Goal: Task Accomplishment & Management: Manage account settings

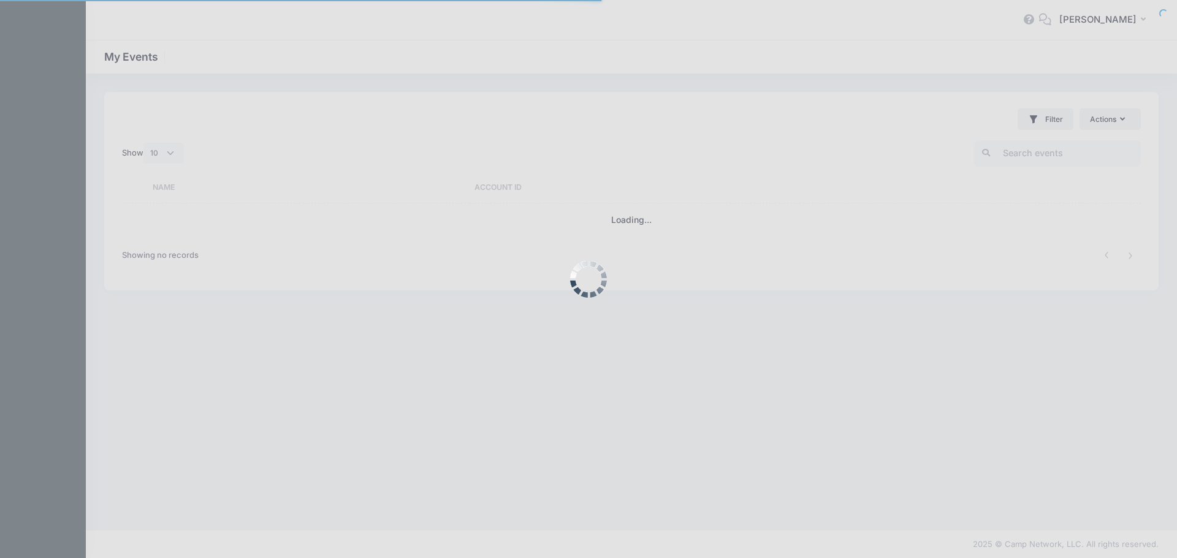
select select "10"
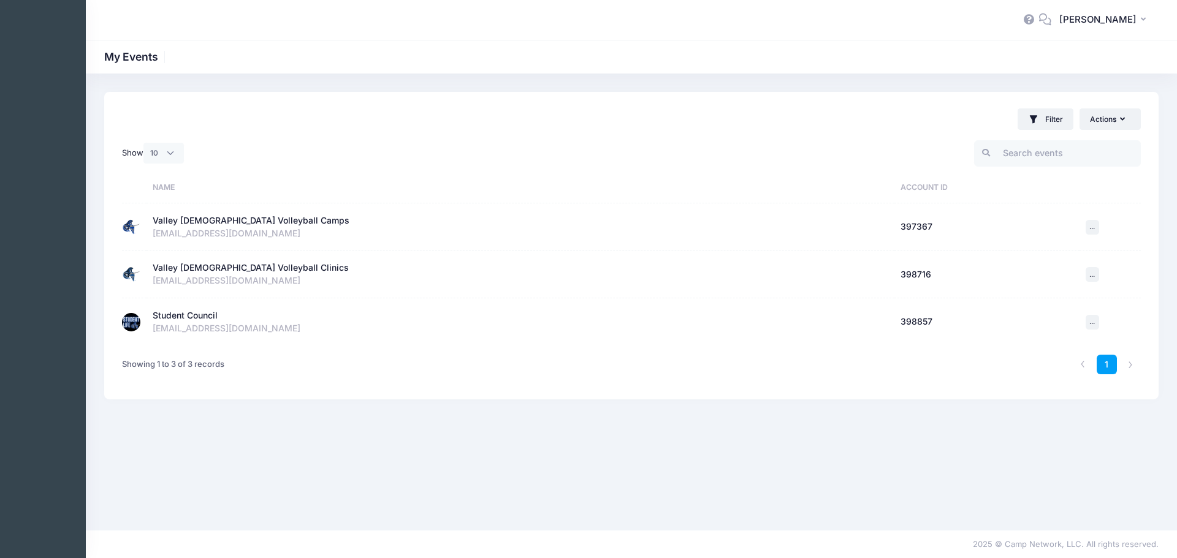
click at [162, 317] on div "Student Council" at bounding box center [185, 315] width 65 height 13
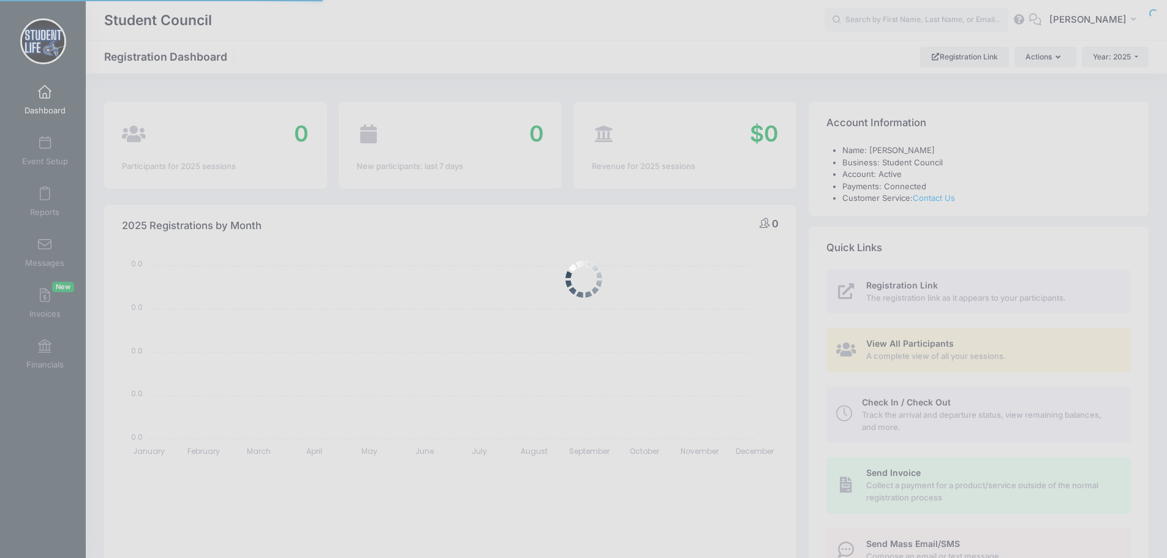
select select
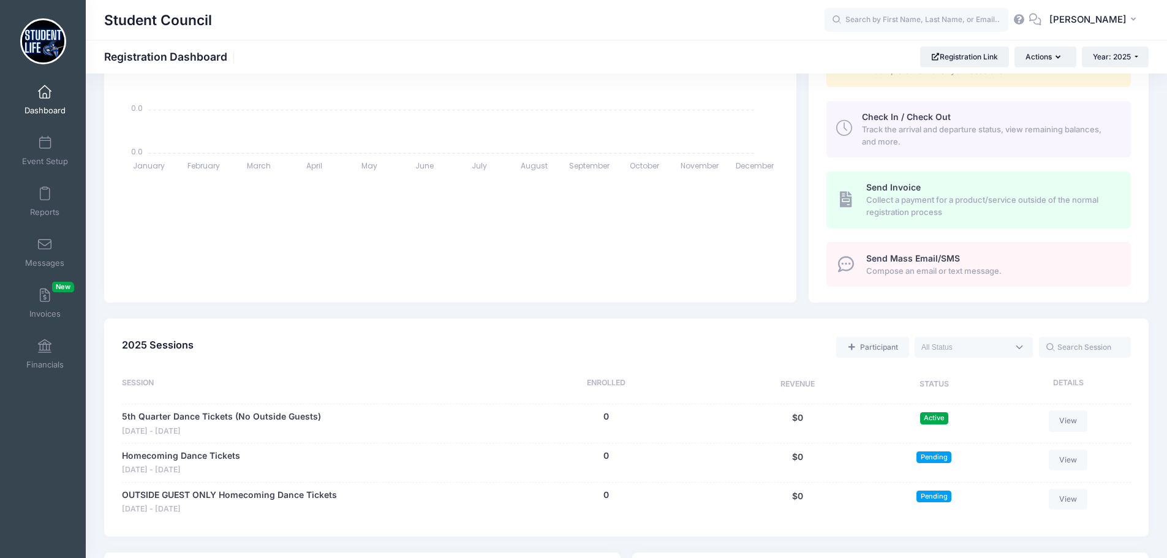
scroll to position [306, 0]
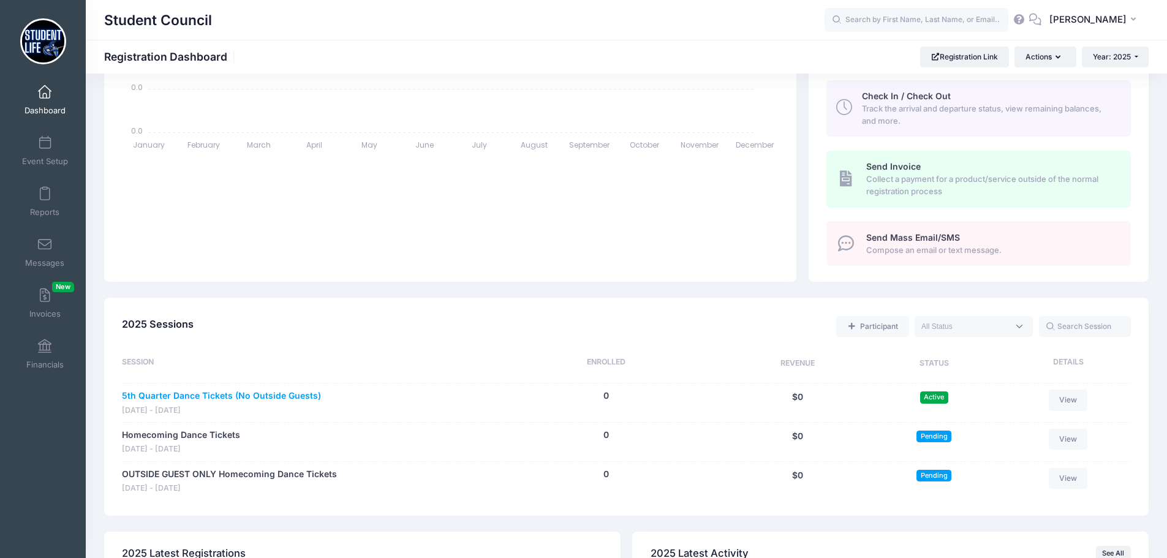
click at [217, 393] on link "5th Quarter Dance Tickets (No Outside Guests)" at bounding box center [221, 396] width 199 height 13
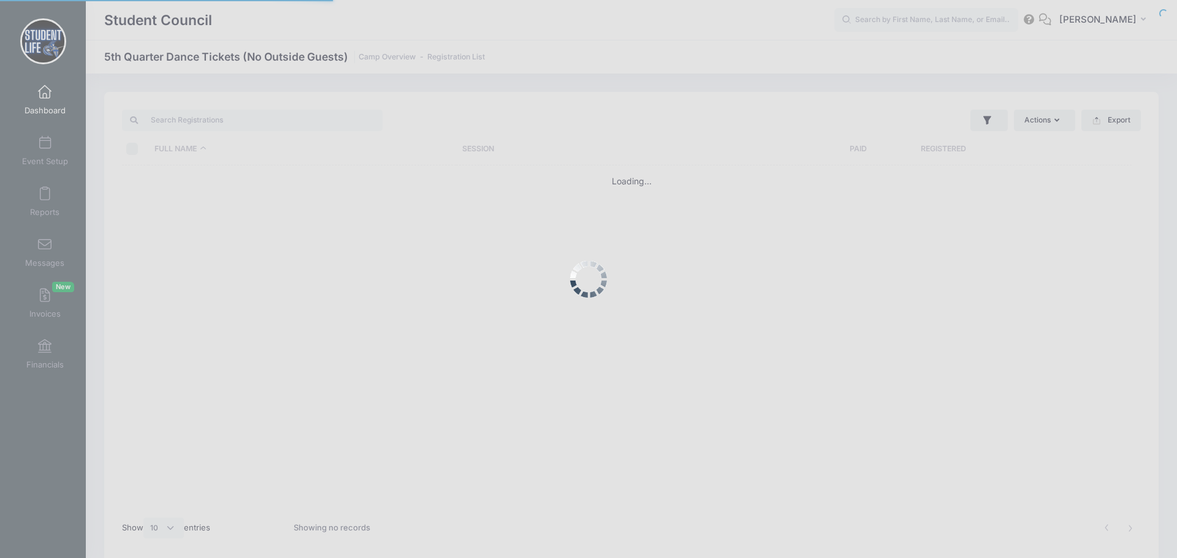
select select "10"
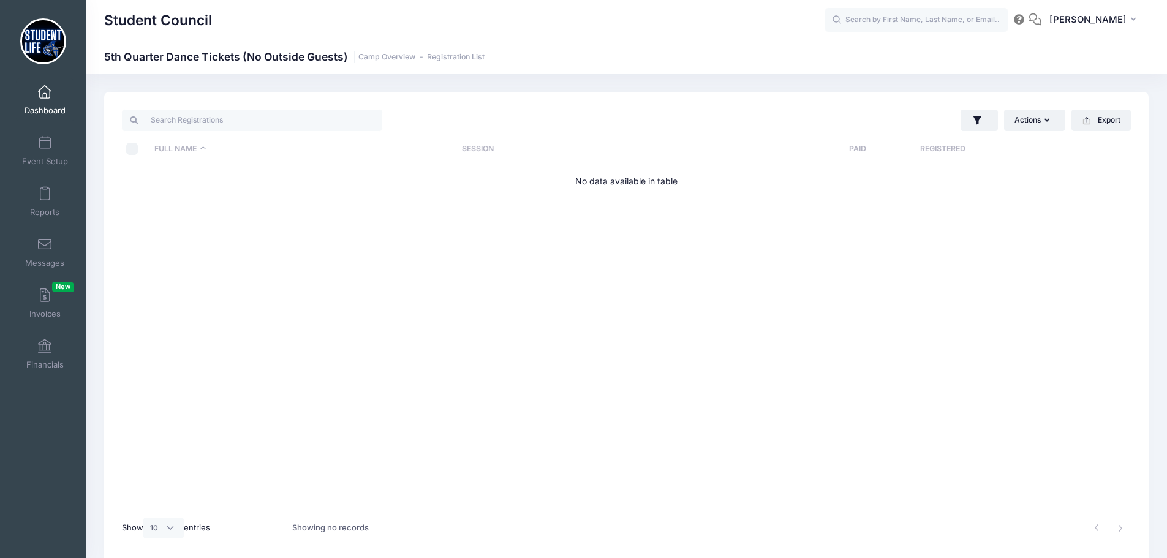
click at [77, 150] on div "Event Setup" at bounding box center [45, 150] width 82 height 51
click at [58, 150] on link "Event Setup" at bounding box center [45, 150] width 58 height 43
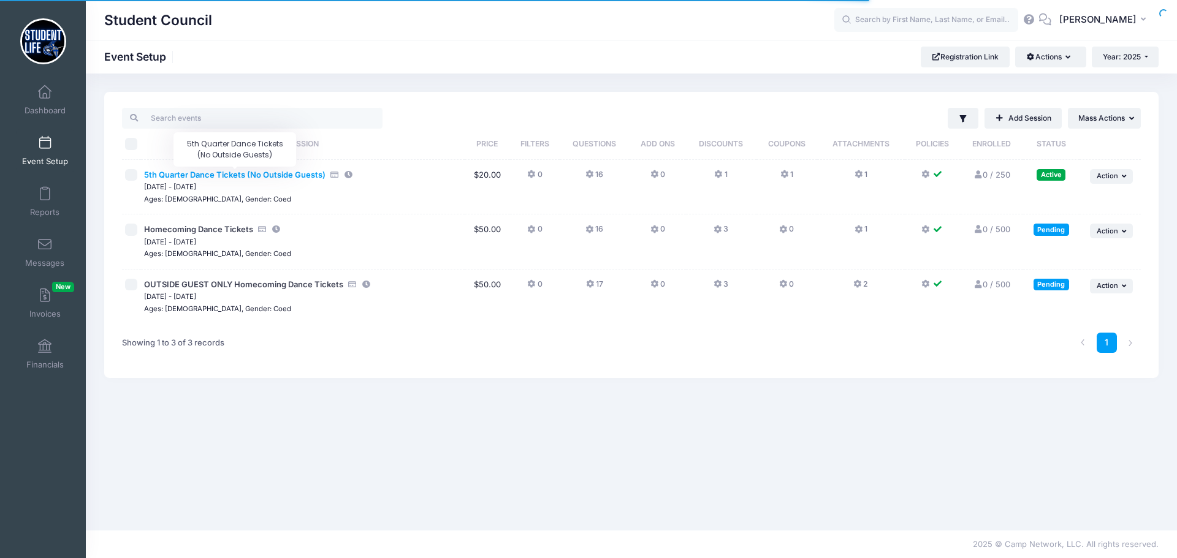
click at [235, 173] on span "5th Quarter Dance Tickets (No Outside Guests)" at bounding box center [234, 175] width 181 height 10
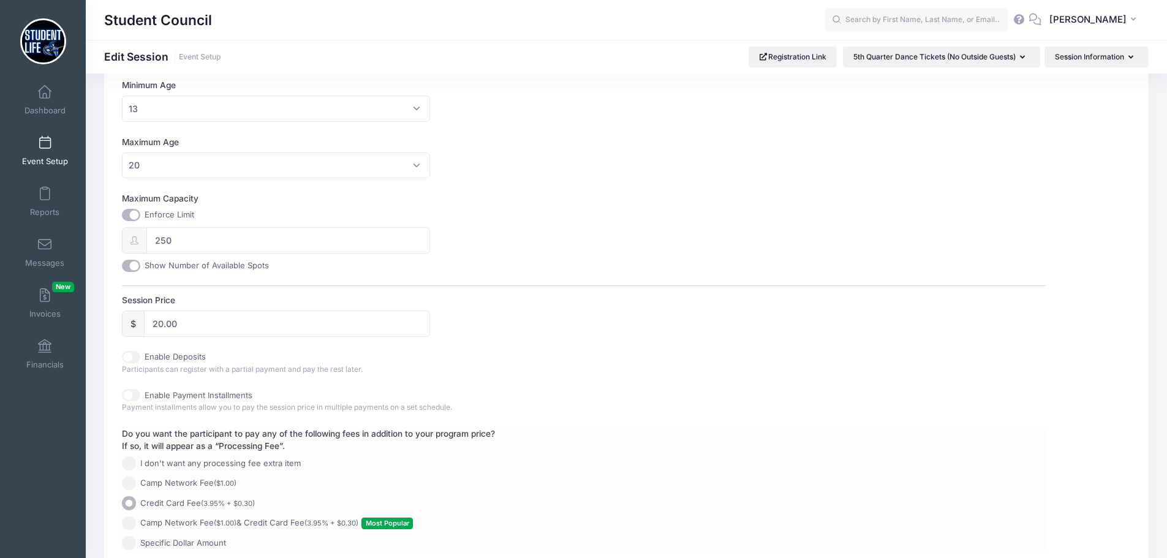
scroll to position [510, 0]
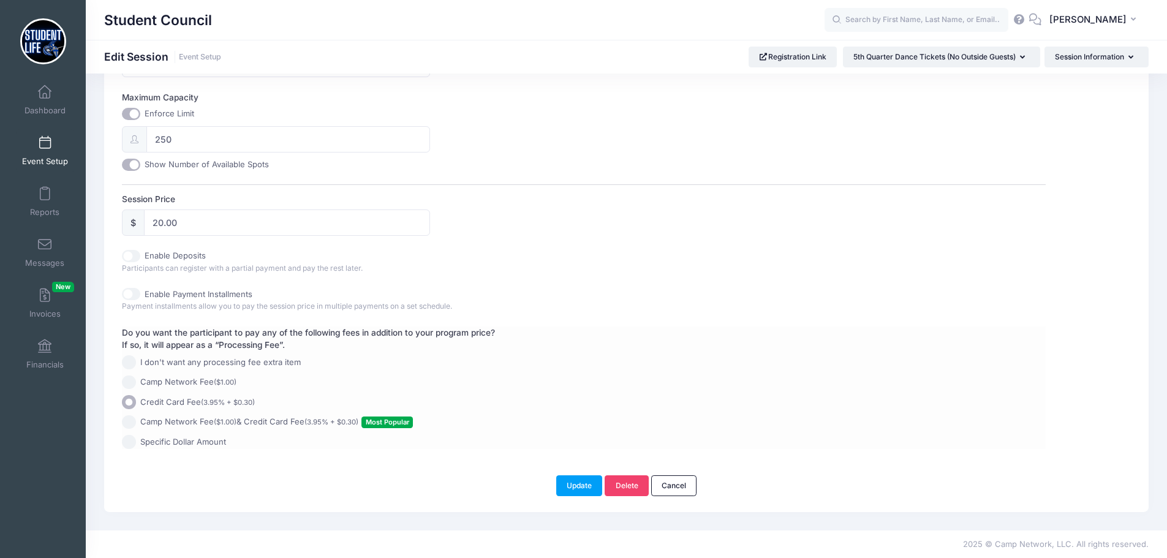
click at [245, 420] on span "Camp Network Fee ($1.00) & Credit Card Fee (3.95% + $0.30) Most Popular" at bounding box center [276, 422] width 273 height 12
click at [136, 420] on input "Camp Network Fee ($1.00) & Credit Card Fee (3.95% + $0.30) Most Popular" at bounding box center [129, 423] width 14 height 14
radio input "true"
click at [571, 485] on button "Update" at bounding box center [579, 486] width 47 height 21
click at [45, 144] on span at bounding box center [45, 143] width 0 height 13
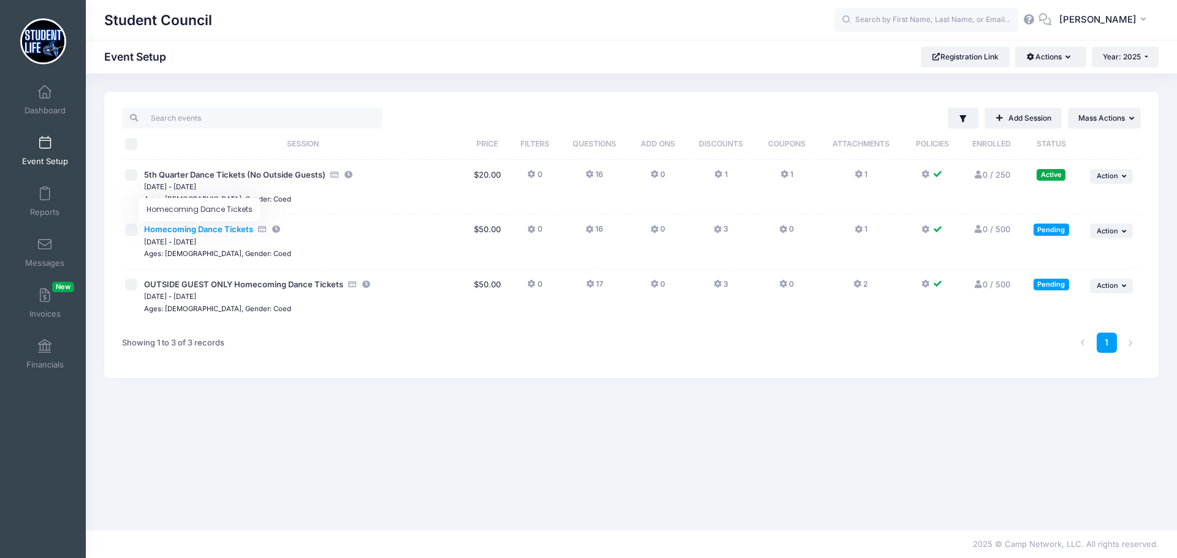
click at [220, 230] on span "Homecoming Dance Tickets" at bounding box center [198, 229] width 109 height 10
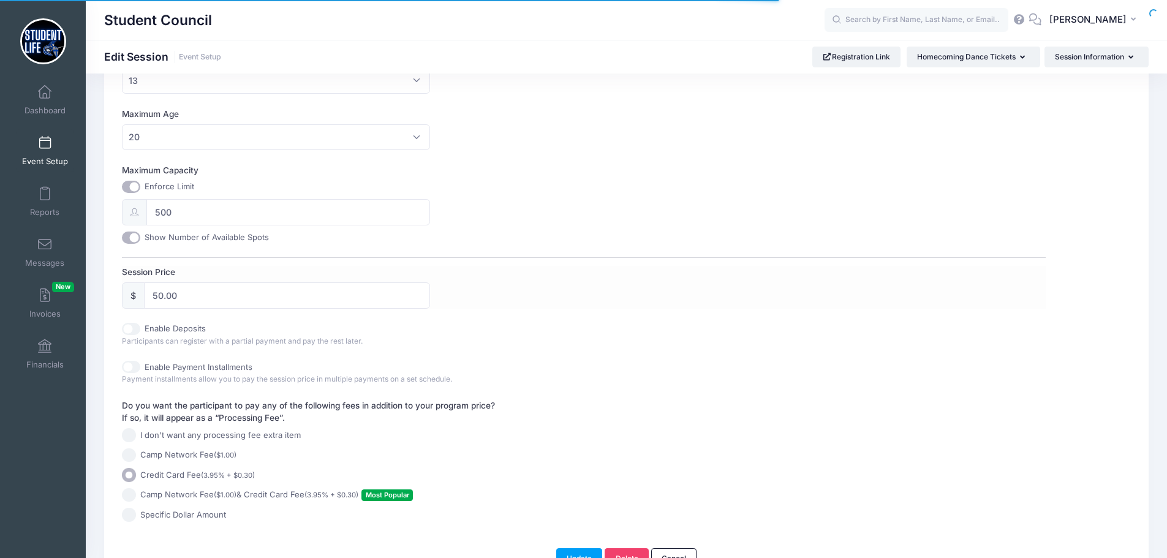
scroll to position [510, 0]
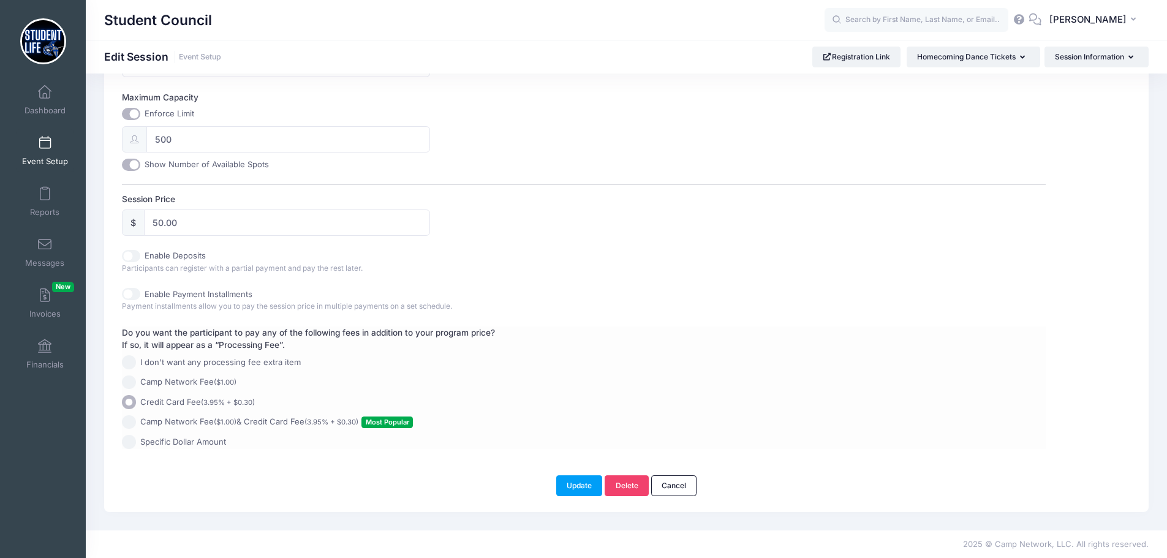
click at [216, 422] on small "($1.00)" at bounding box center [225, 422] width 23 height 9
click at [136, 422] on input "Camp Network Fee ($1.00) & Credit Card Fee (3.95% + $0.30) Most Popular" at bounding box center [129, 423] width 14 height 14
radio input "true"
click at [572, 484] on button "Update" at bounding box center [579, 486] width 47 height 21
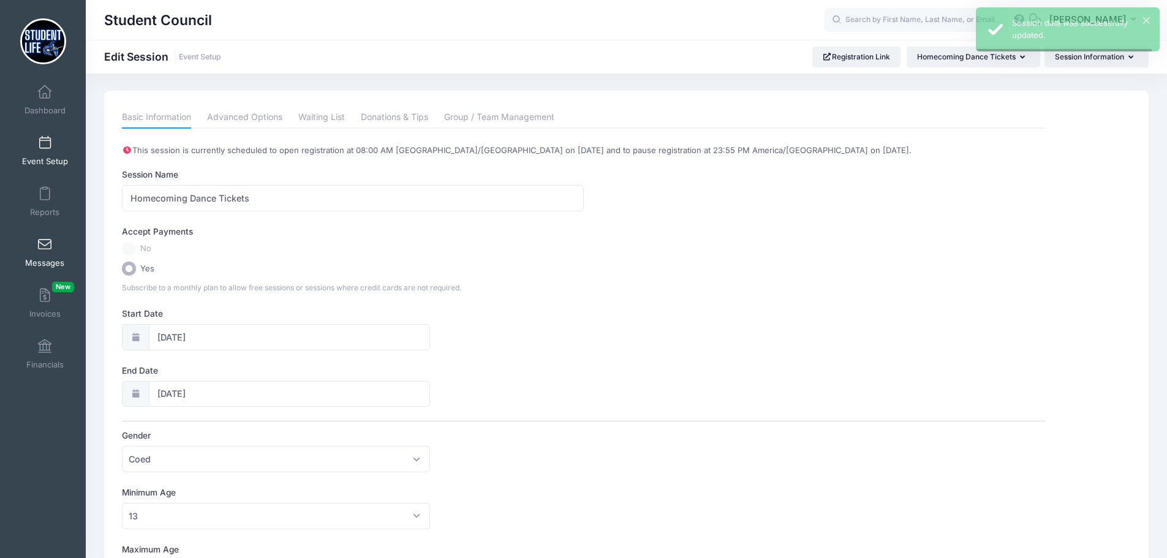
scroll to position [0, 0]
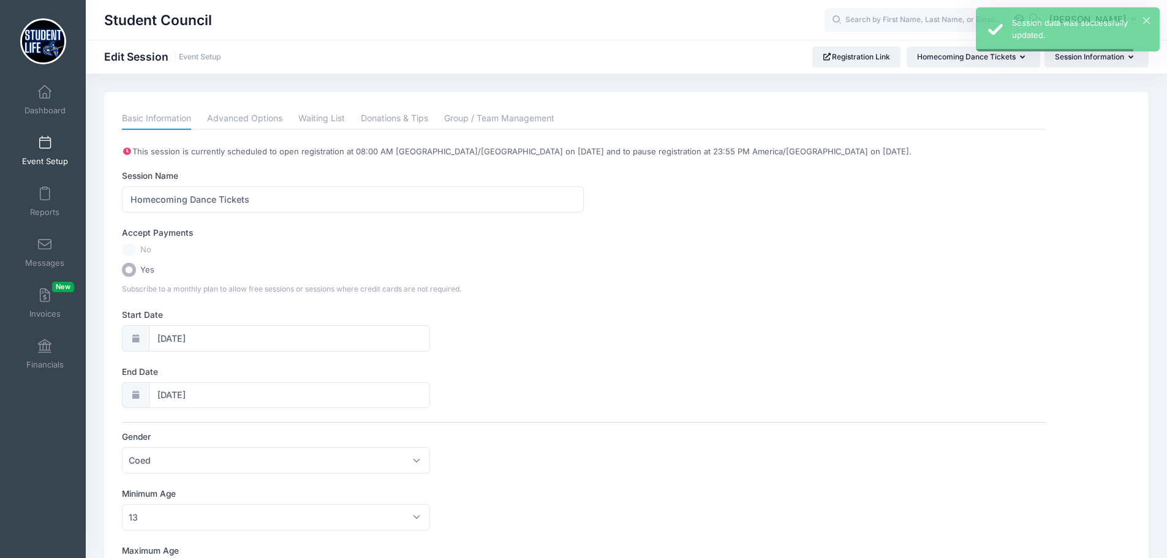
click at [45, 149] on span at bounding box center [45, 143] width 0 height 13
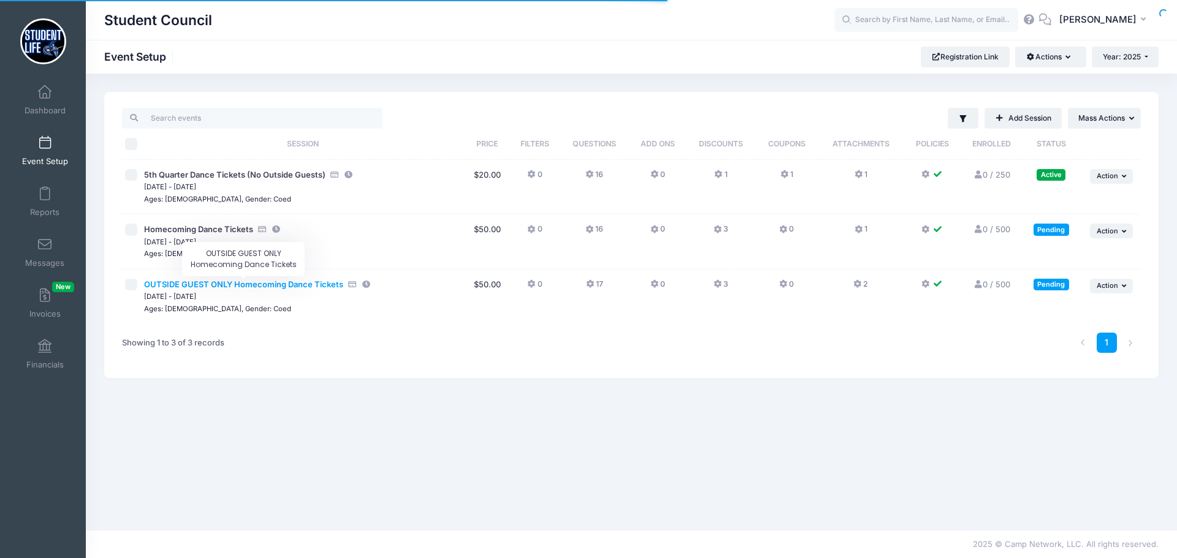
click at [196, 284] on span "OUTSIDE GUEST ONLY Homecoming Dance Tickets" at bounding box center [243, 284] width 199 height 10
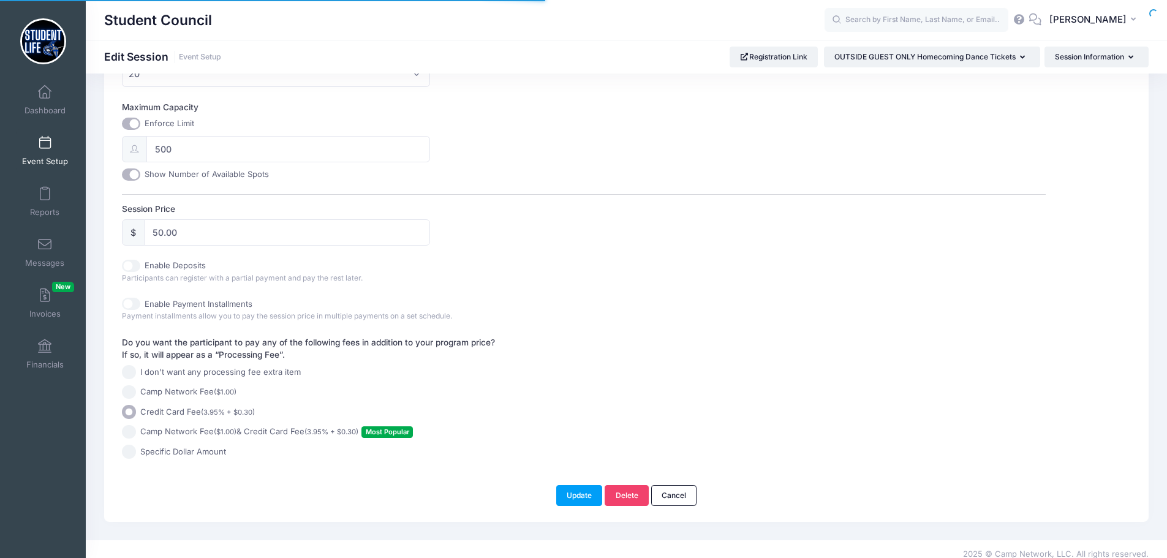
scroll to position [510, 0]
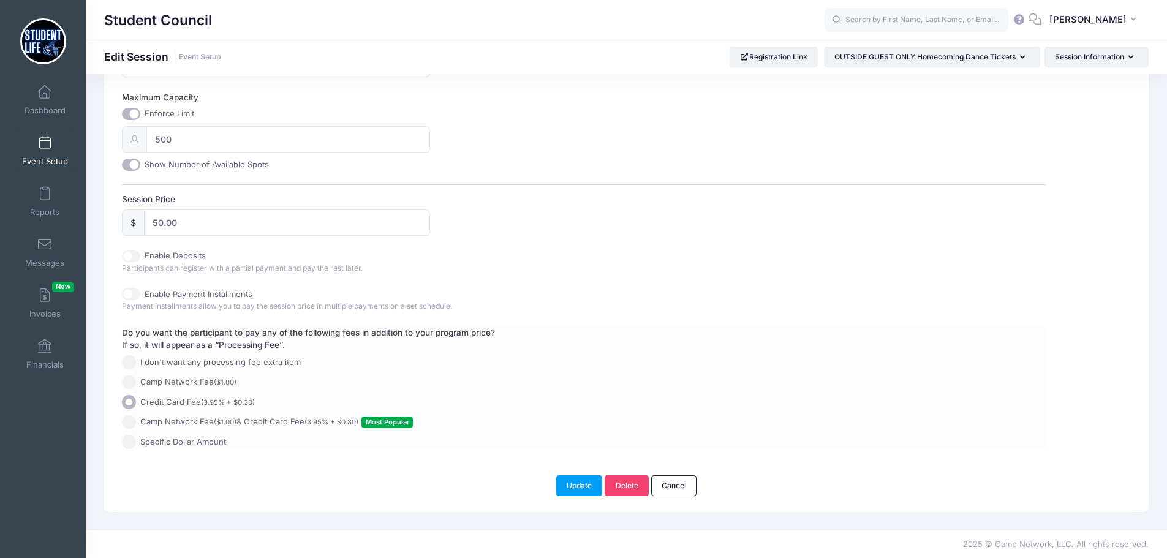
click at [231, 423] on small "($1.00)" at bounding box center [225, 422] width 23 height 9
click at [136, 423] on input "Camp Network Fee ($1.00) & Credit Card Fee (3.95% + $0.30) Most Popular" at bounding box center [129, 423] width 14 height 14
radio input "true"
click at [579, 487] on button "Update" at bounding box center [579, 486] width 47 height 21
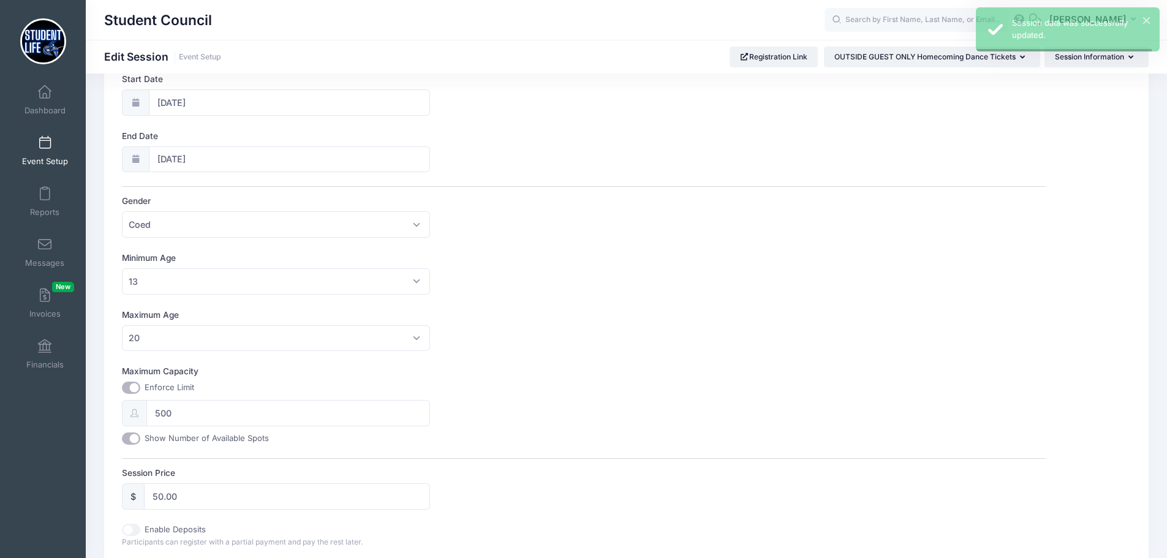
scroll to position [0, 0]
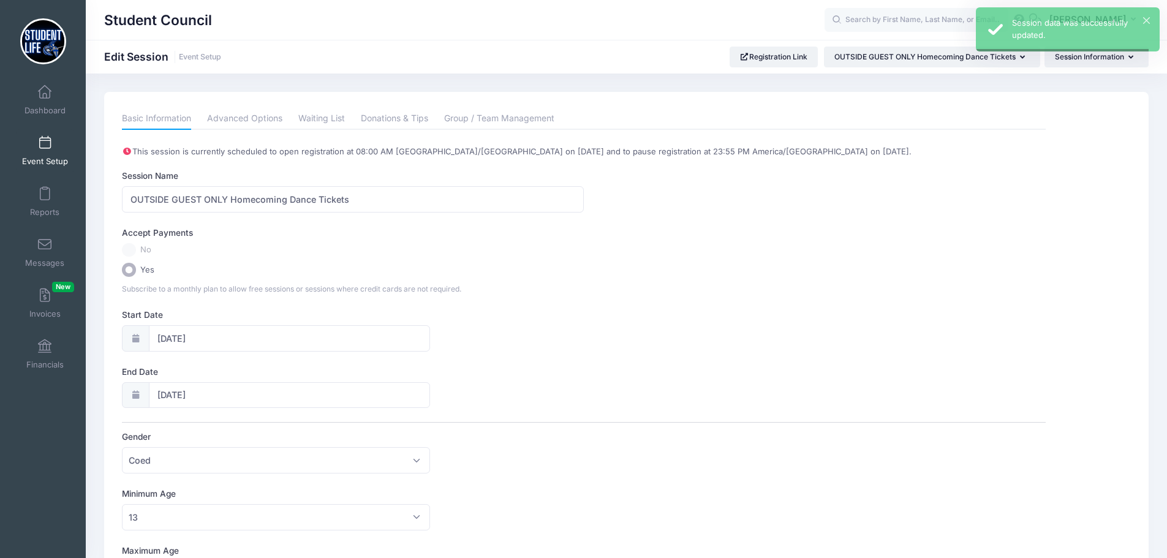
click at [1099, 113] on div "Basic Information Advanced Options Waiting List Donations & Tips Group / Team M…" at bounding box center [626, 540] width 1021 height 865
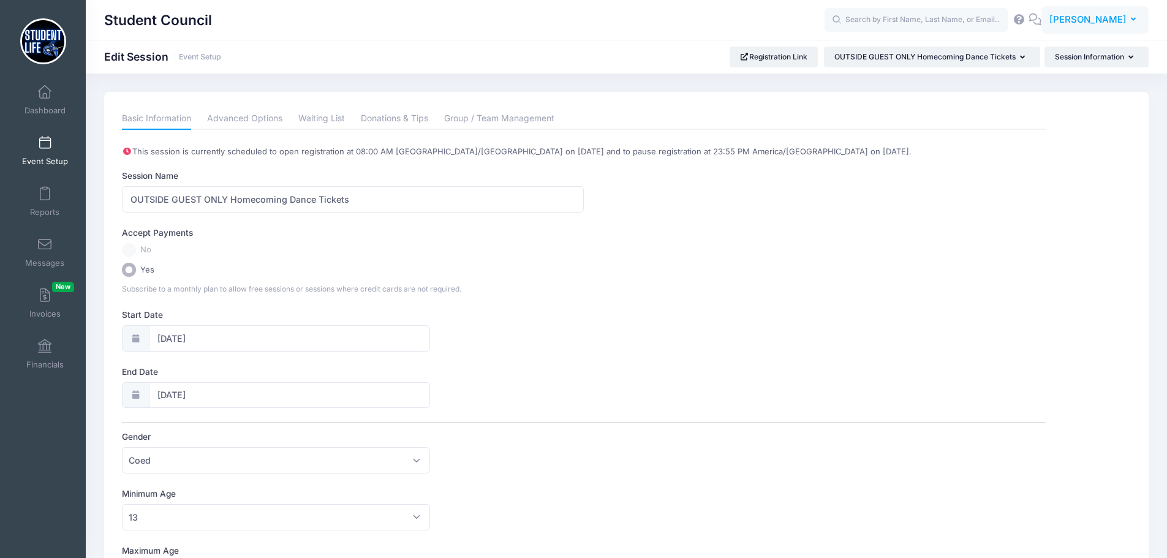
click at [1129, 13] on button "TT Tyler Trathen" at bounding box center [1095, 20] width 107 height 28
click at [1090, 78] on link "My Events" at bounding box center [1064, 77] width 149 height 23
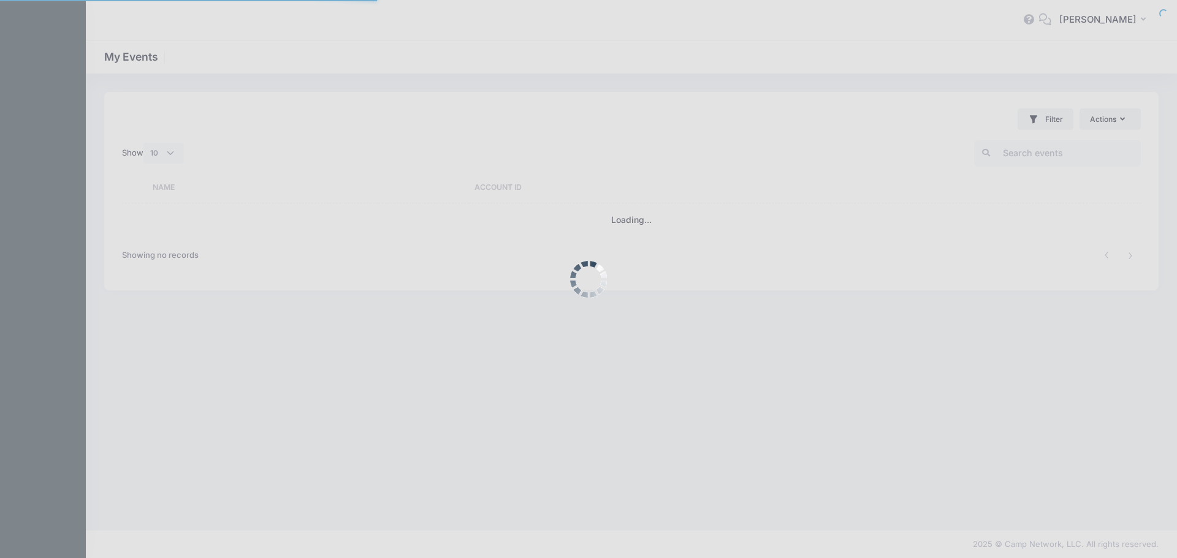
select select "10"
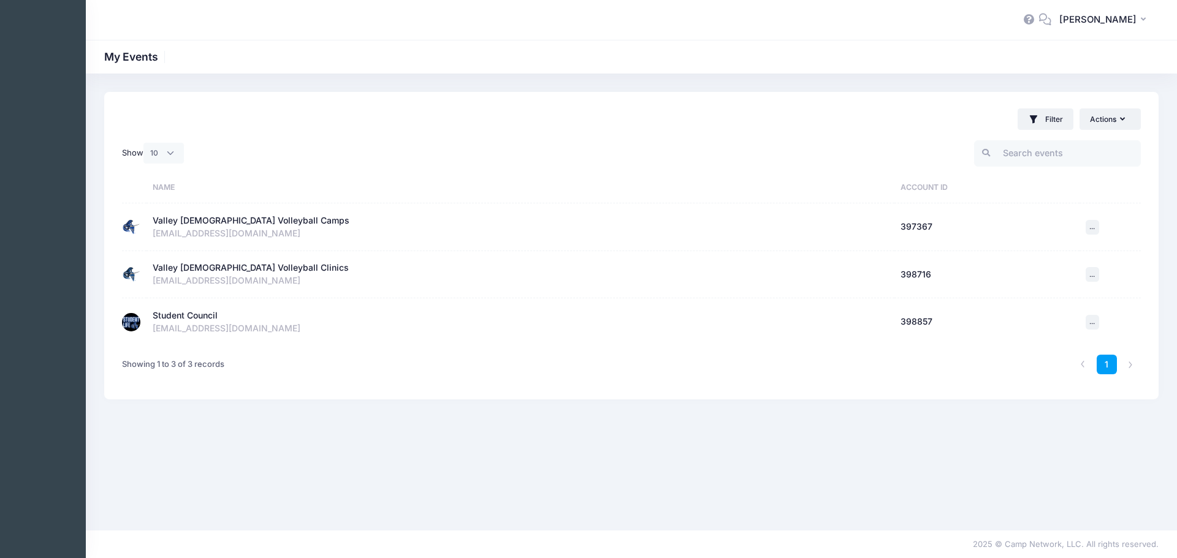
click at [209, 221] on div "Valley Christian Volleyball Camps" at bounding box center [251, 221] width 197 height 13
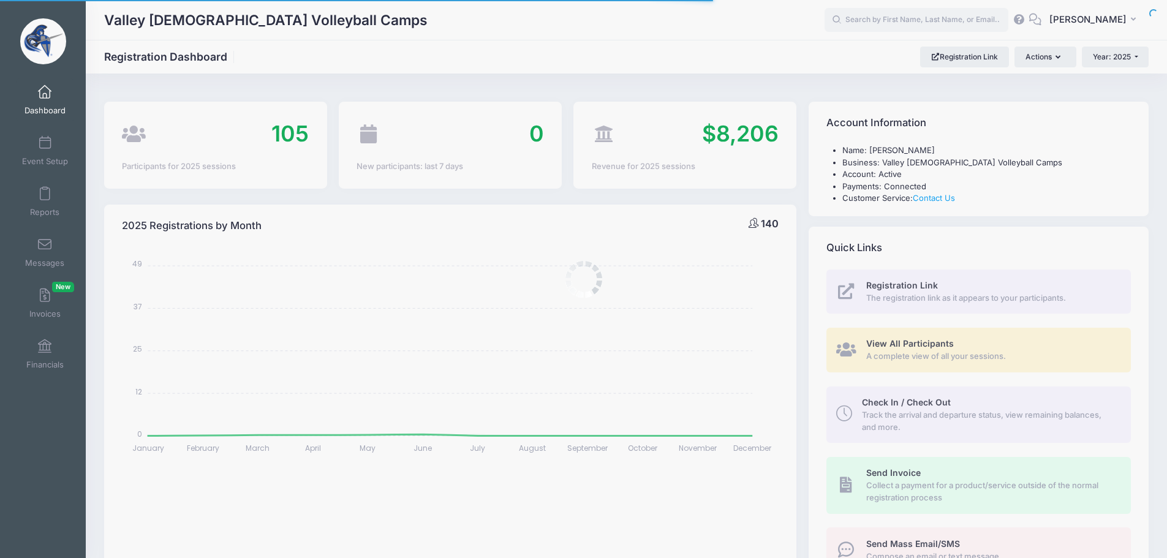
select select
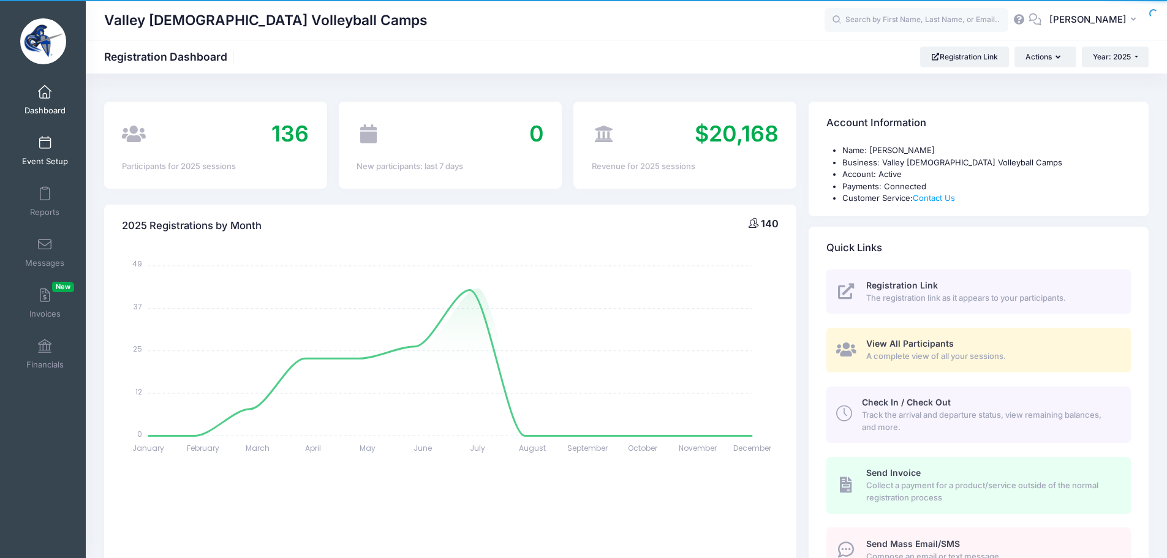
click at [45, 149] on span at bounding box center [45, 143] width 0 height 13
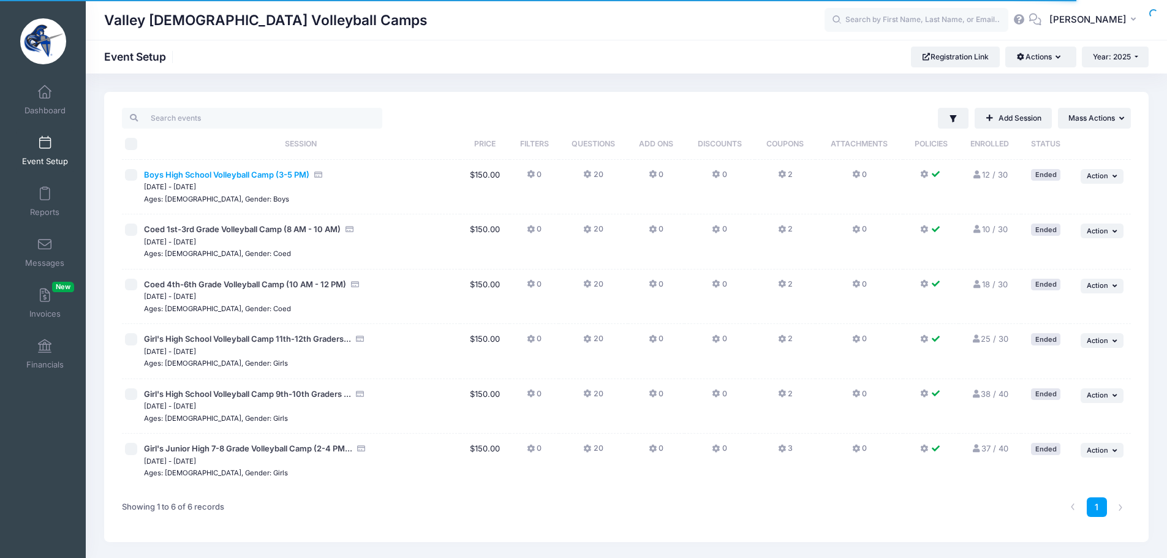
click at [205, 169] on span "Boys High School Volleyball Camp (3-5 PM)" at bounding box center [226, 175] width 165 height 12
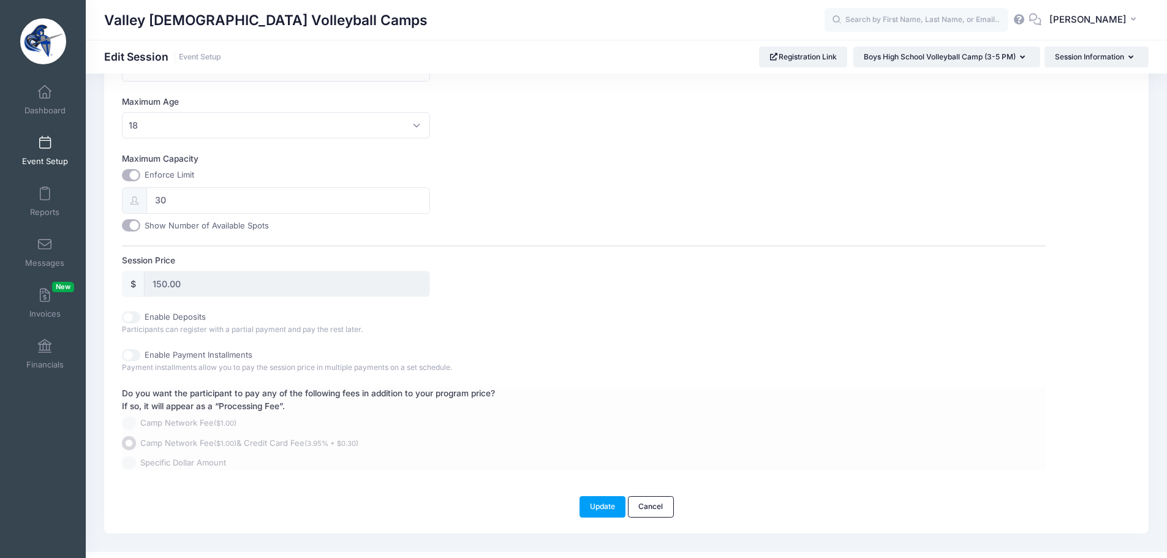
scroll to position [454, 0]
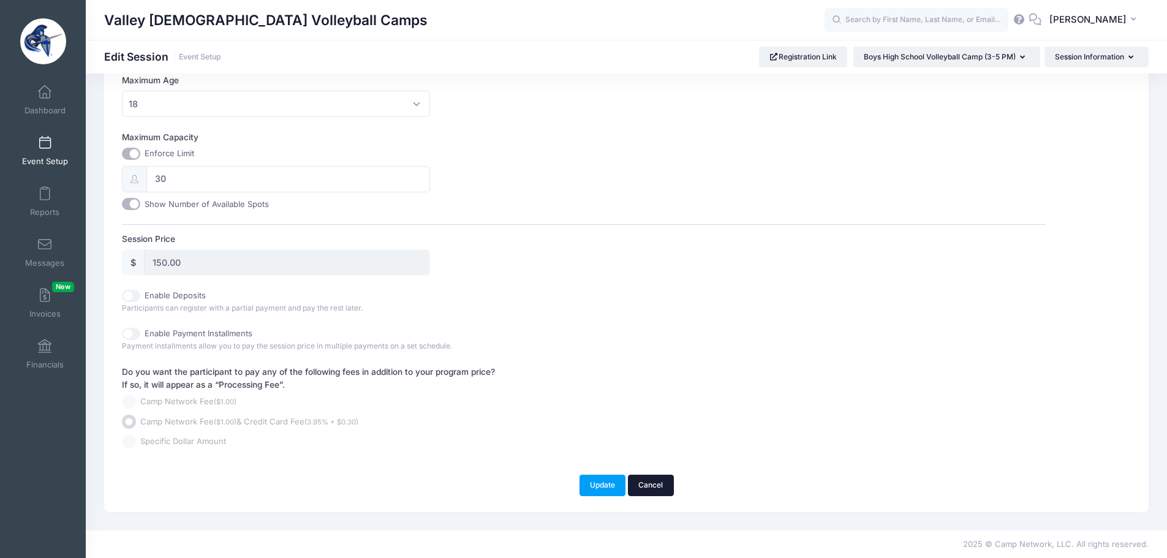
click at [655, 492] on link "Cancel" at bounding box center [651, 485] width 46 height 21
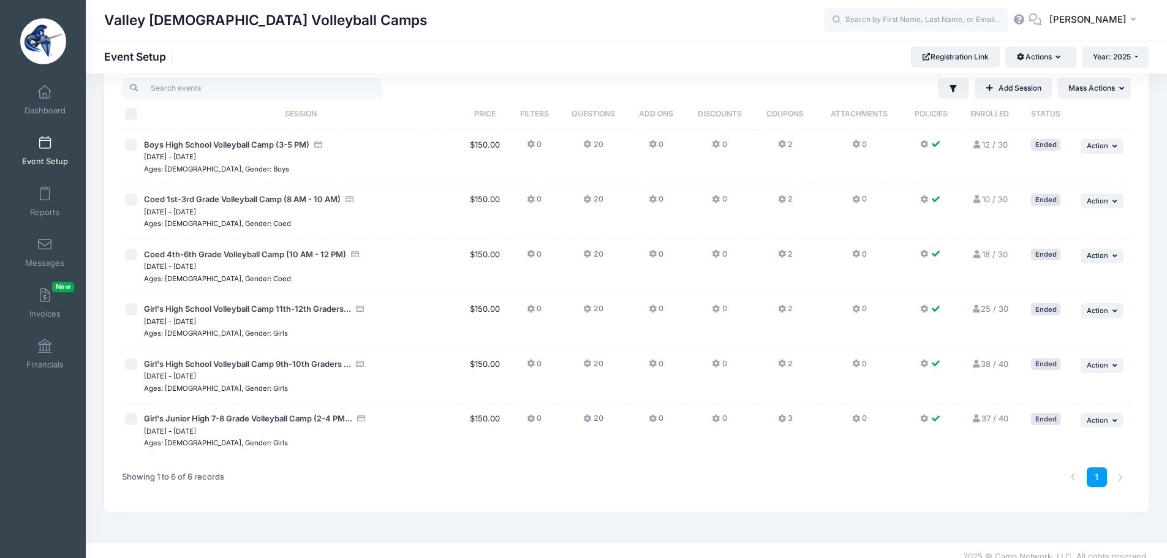
scroll to position [42, 0]
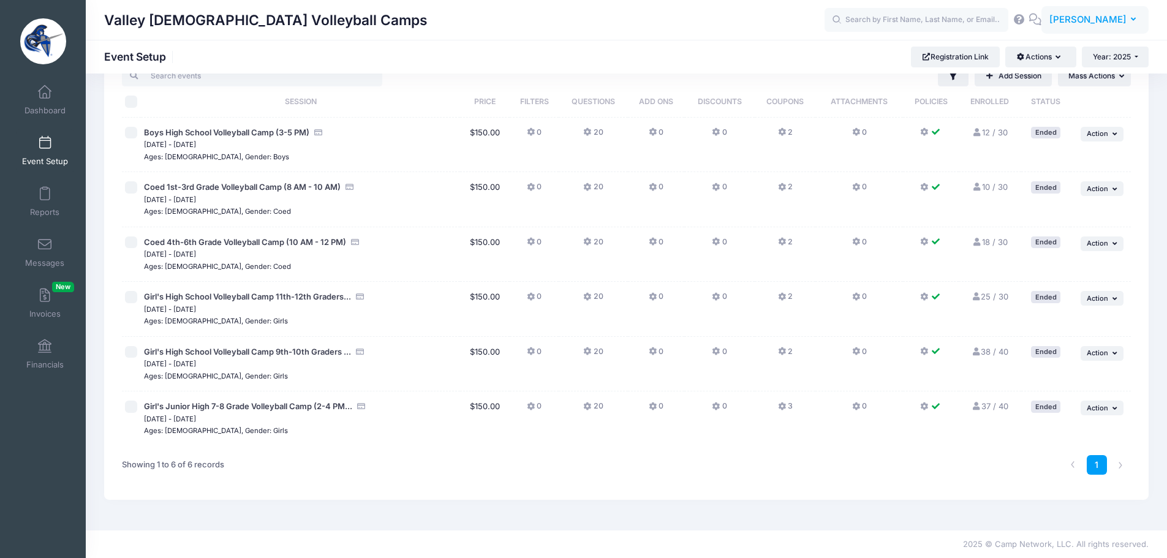
click at [1122, 18] on span "Tyler Trathen" at bounding box center [1088, 19] width 77 height 13
click at [1059, 72] on link "My Events" at bounding box center [1064, 77] width 149 height 23
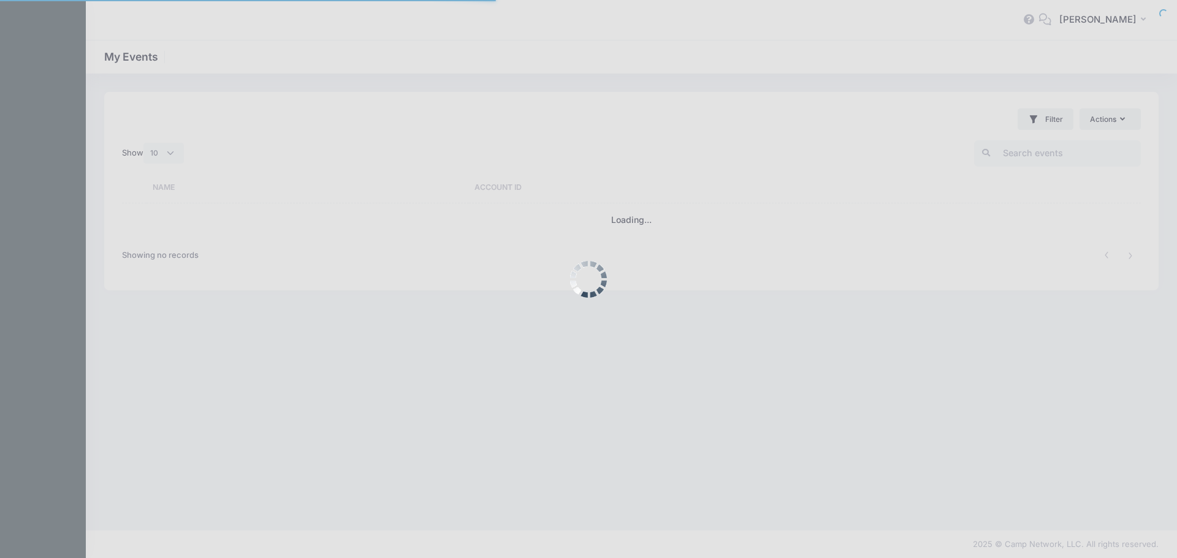
select select "10"
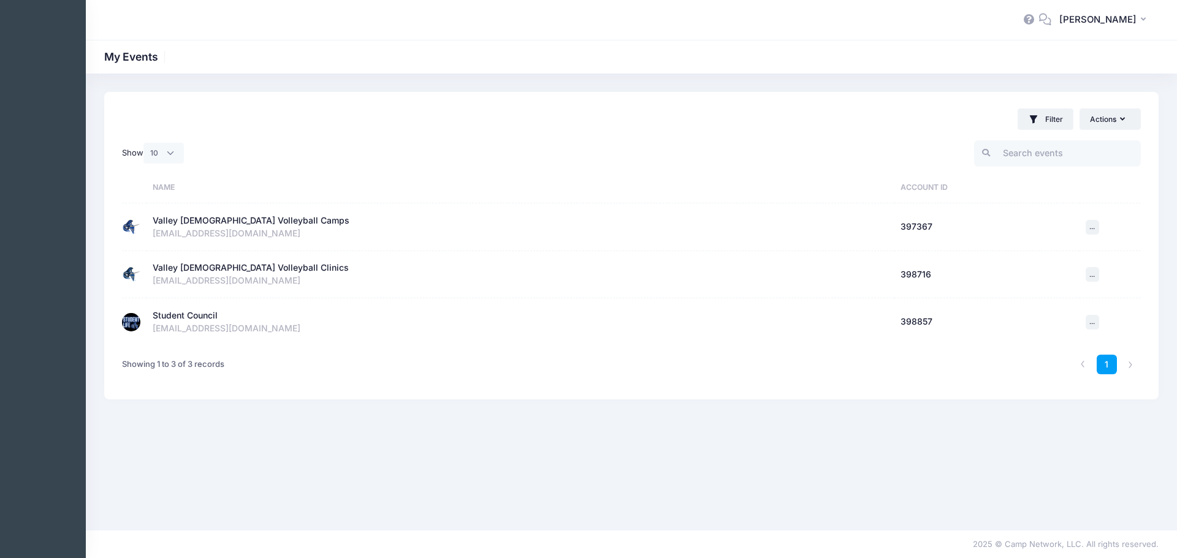
click at [214, 314] on div "Student Council" at bounding box center [185, 315] width 65 height 13
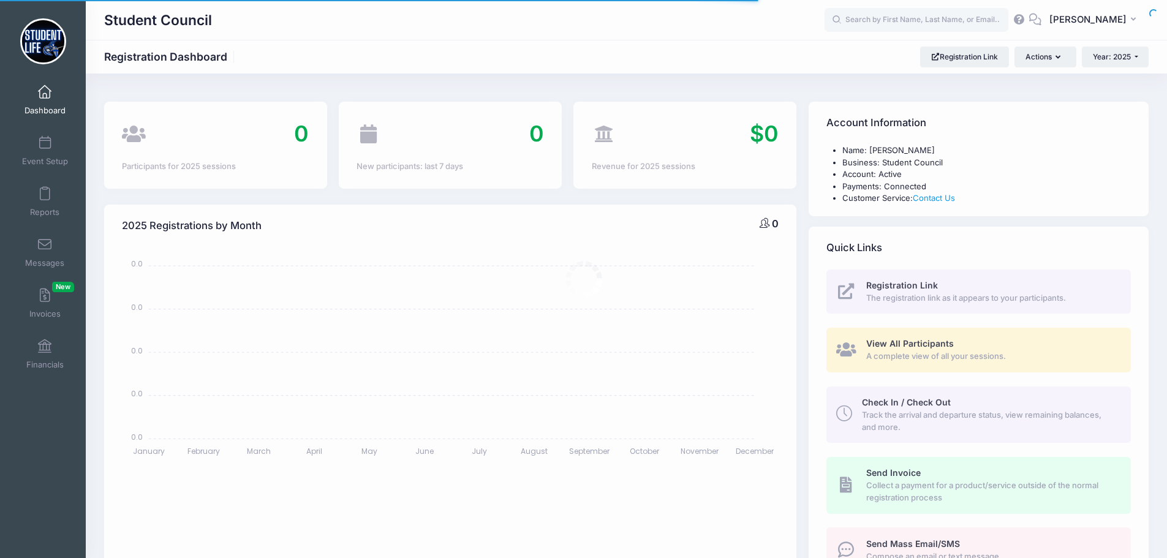
select select
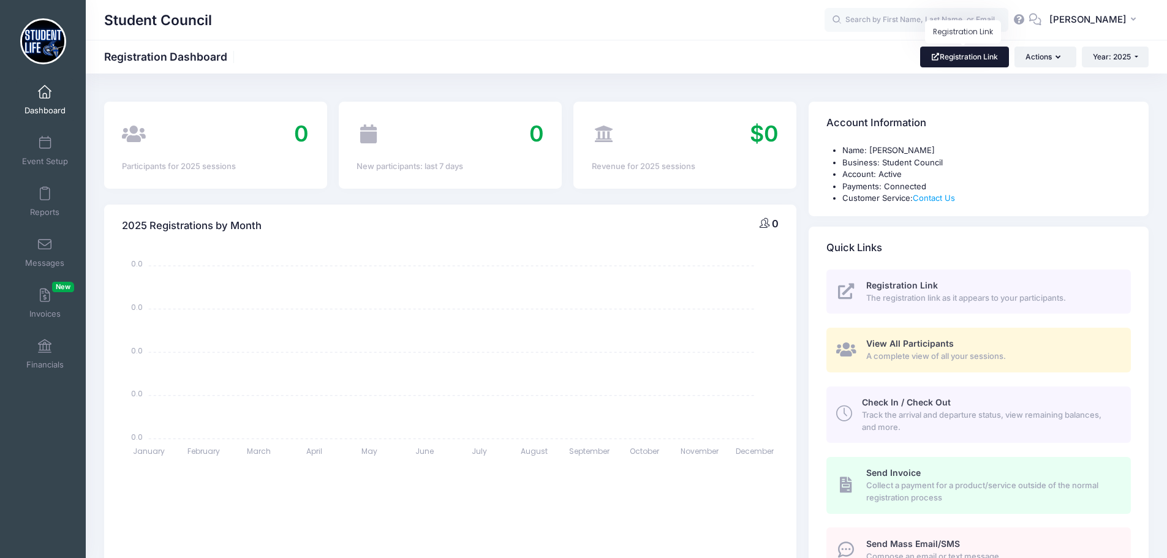
click at [992, 58] on link "Registration Link" at bounding box center [965, 57] width 89 height 21
